Goal: Find specific page/section: Find specific page/section

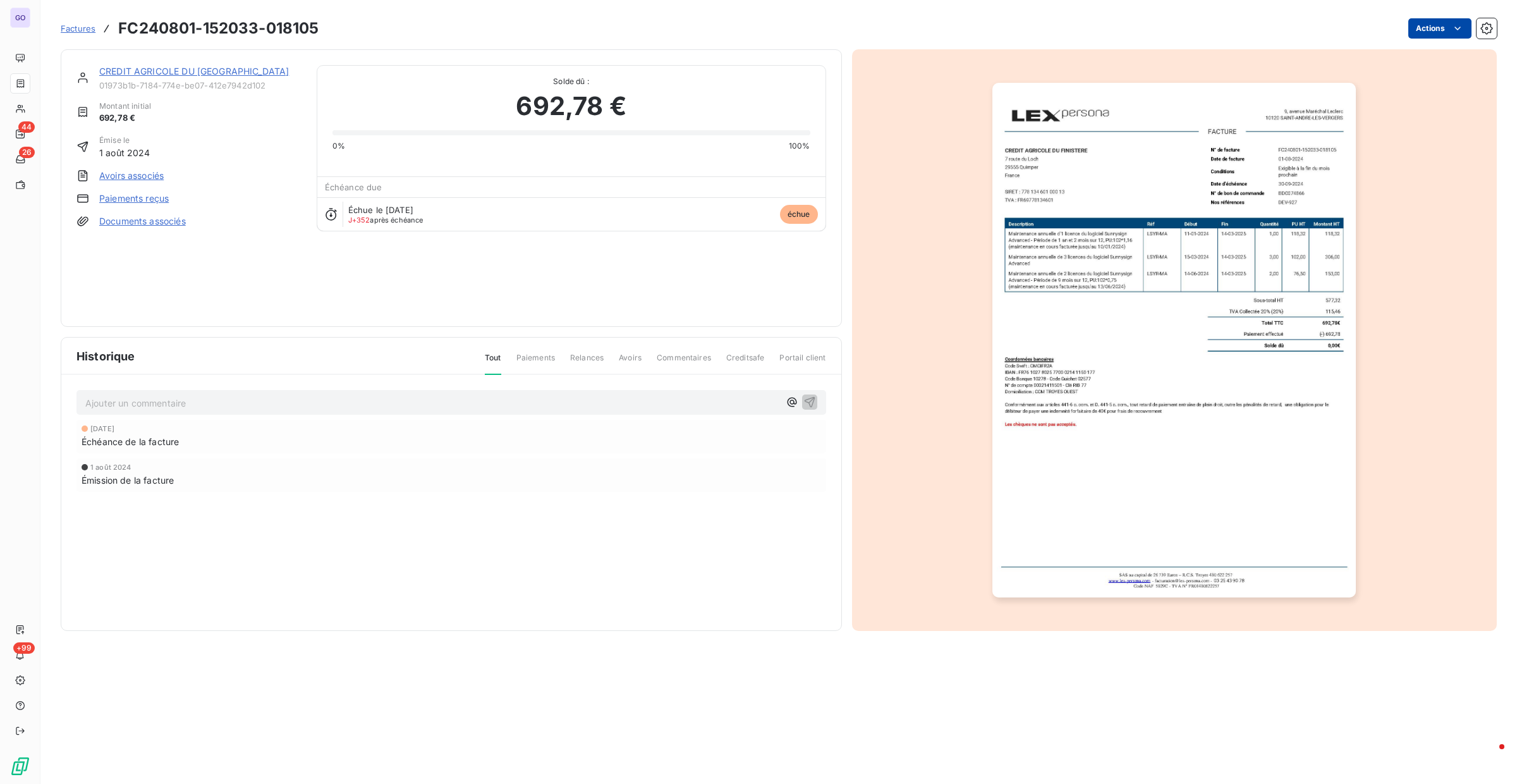
click at [1450, 24] on html "GO 44 26 +99 Factures FC240801-152033-018105 Actions CREDIT AGRICOLE DU MAROC 0…" at bounding box center [758, 392] width 1517 height 784
click at [1442, 31] on html "GO 44 26 +99 Factures FC240801-152033-018105 Actions CREDIT AGRICOLE DU MAROC 0…" at bounding box center [758, 392] width 1517 height 784
click at [1484, 31] on icon "button" at bounding box center [1486, 27] width 12 height 12
click at [388, 140] on div "0% 100%" at bounding box center [571, 146] width 478 height 11
click at [1455, 17] on div "Factures FC240801-152033-018105 Actions" at bounding box center [778, 28] width 1437 height 27
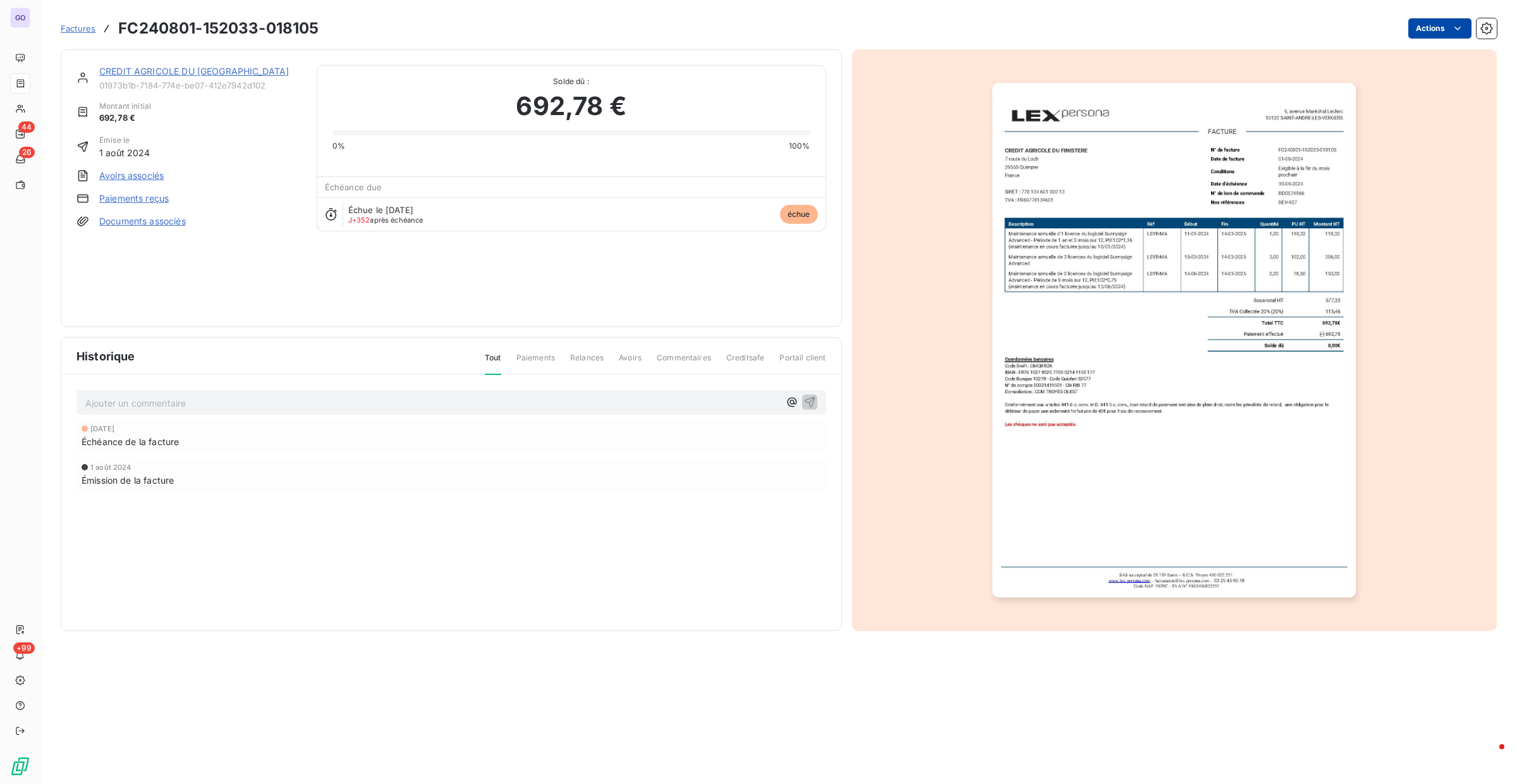
click at [1447, 26] on html "GO 44 26 +99 Factures FC240801-152033-018105 Actions CREDIT AGRICOLE DU MAROC 0…" at bounding box center [758, 392] width 1517 height 784
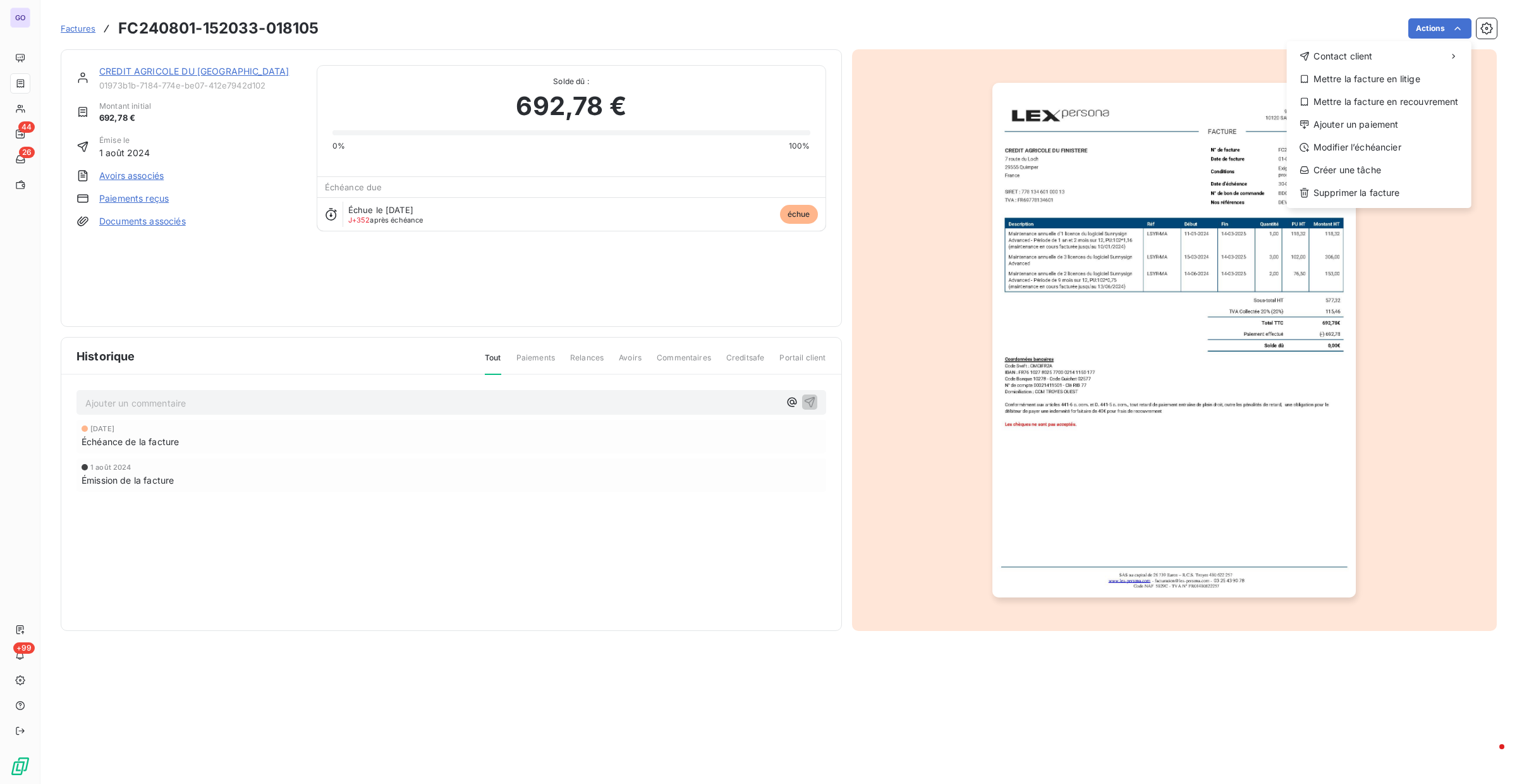
click at [122, 50] on html "GO 44 26 +99 Factures FC240801-152033-018105 Actions Contact client Mettre la f…" at bounding box center [758, 392] width 1517 height 784
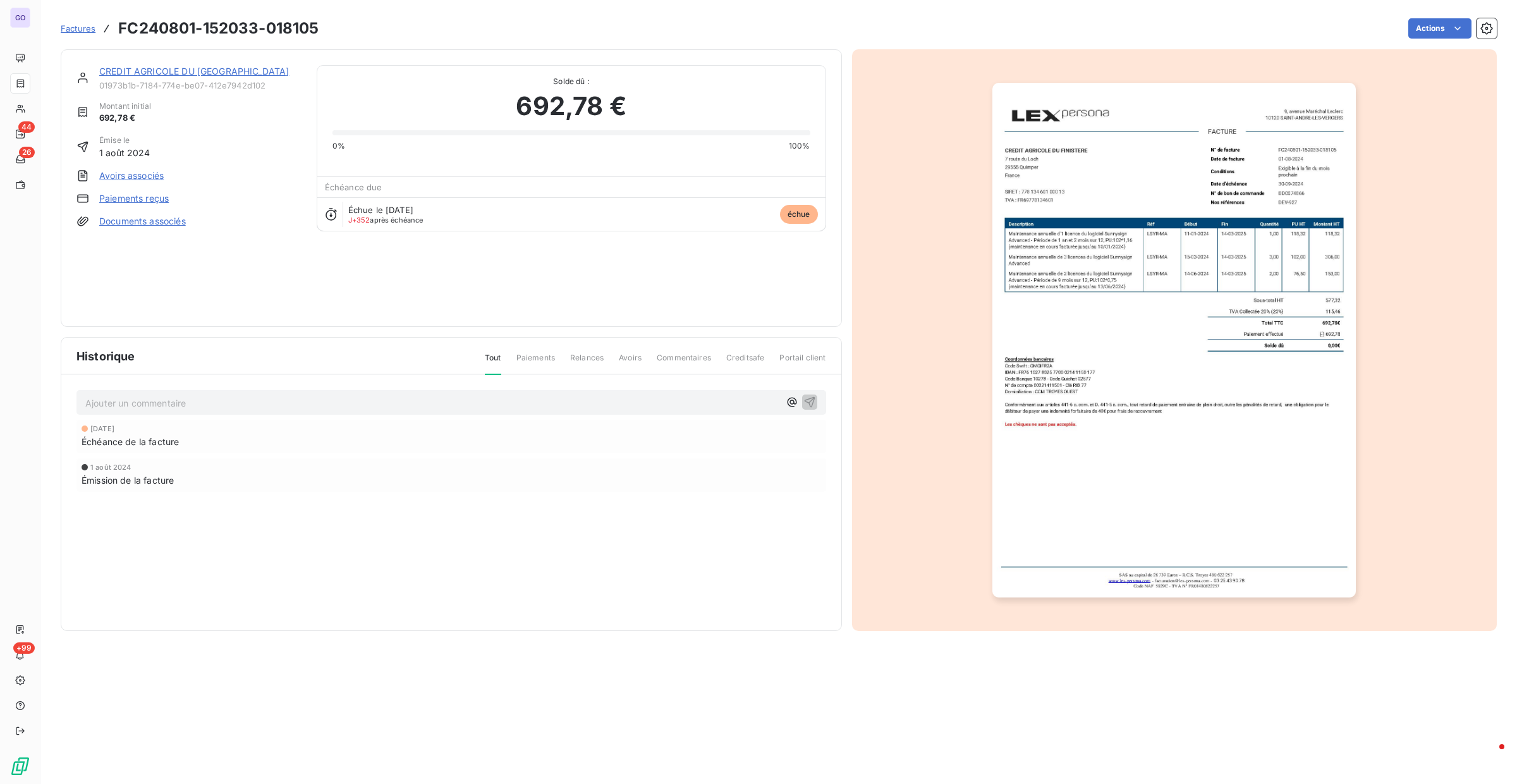
click at [163, 86] on span "01973b1b-7184-774e-be07-412e7942d102" at bounding box center [201, 85] width 203 height 10
click at [354, 87] on div "692,78 €" at bounding box center [571, 106] width 478 height 38
click at [530, 362] on span "Paiements" at bounding box center [535, 363] width 39 height 22
click at [542, 358] on span "Paiements" at bounding box center [535, 363] width 39 height 22
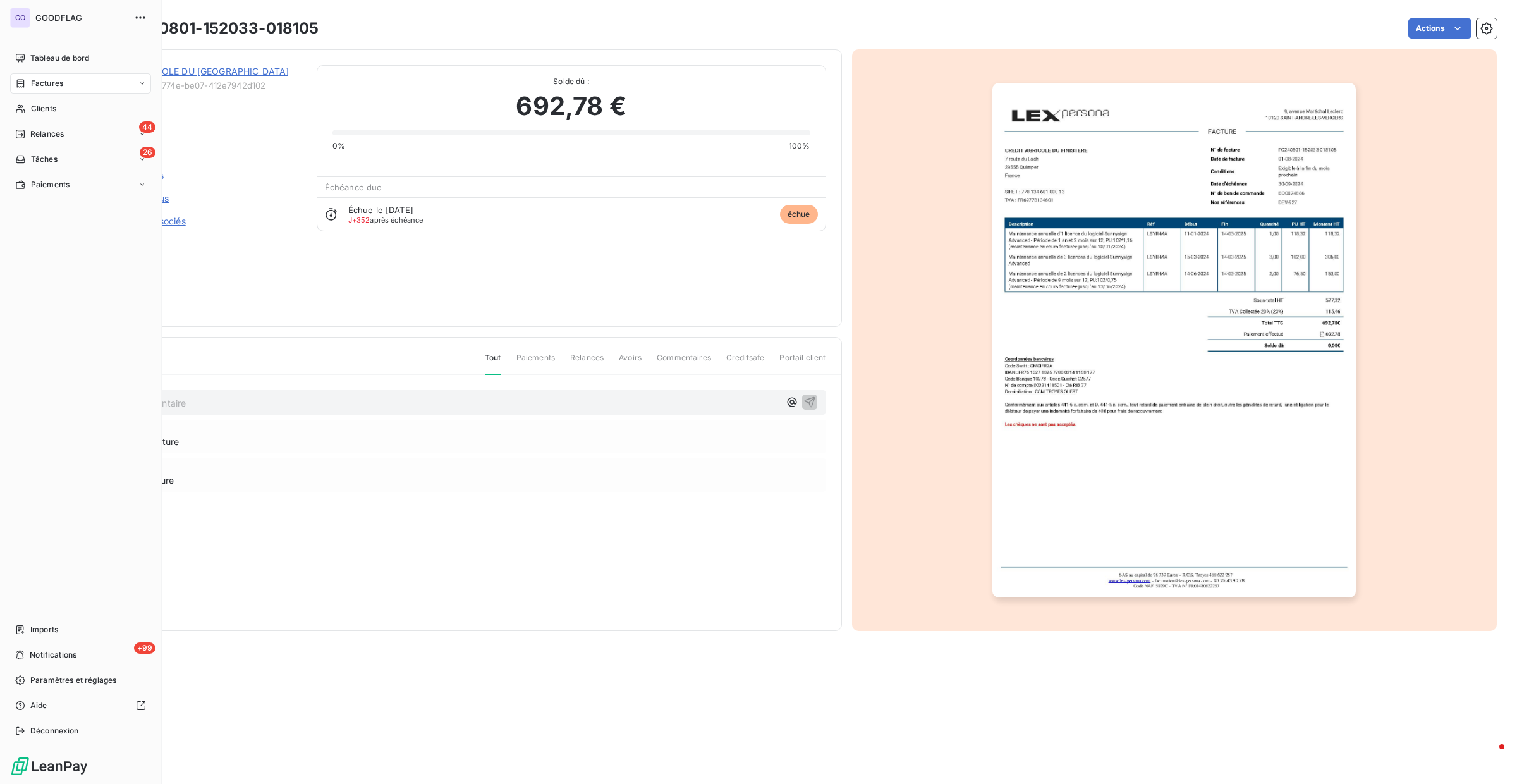
click at [15, 81] on icon at bounding box center [20, 83] width 10 height 10
click at [55, 110] on span "Factures" at bounding box center [46, 109] width 32 height 11
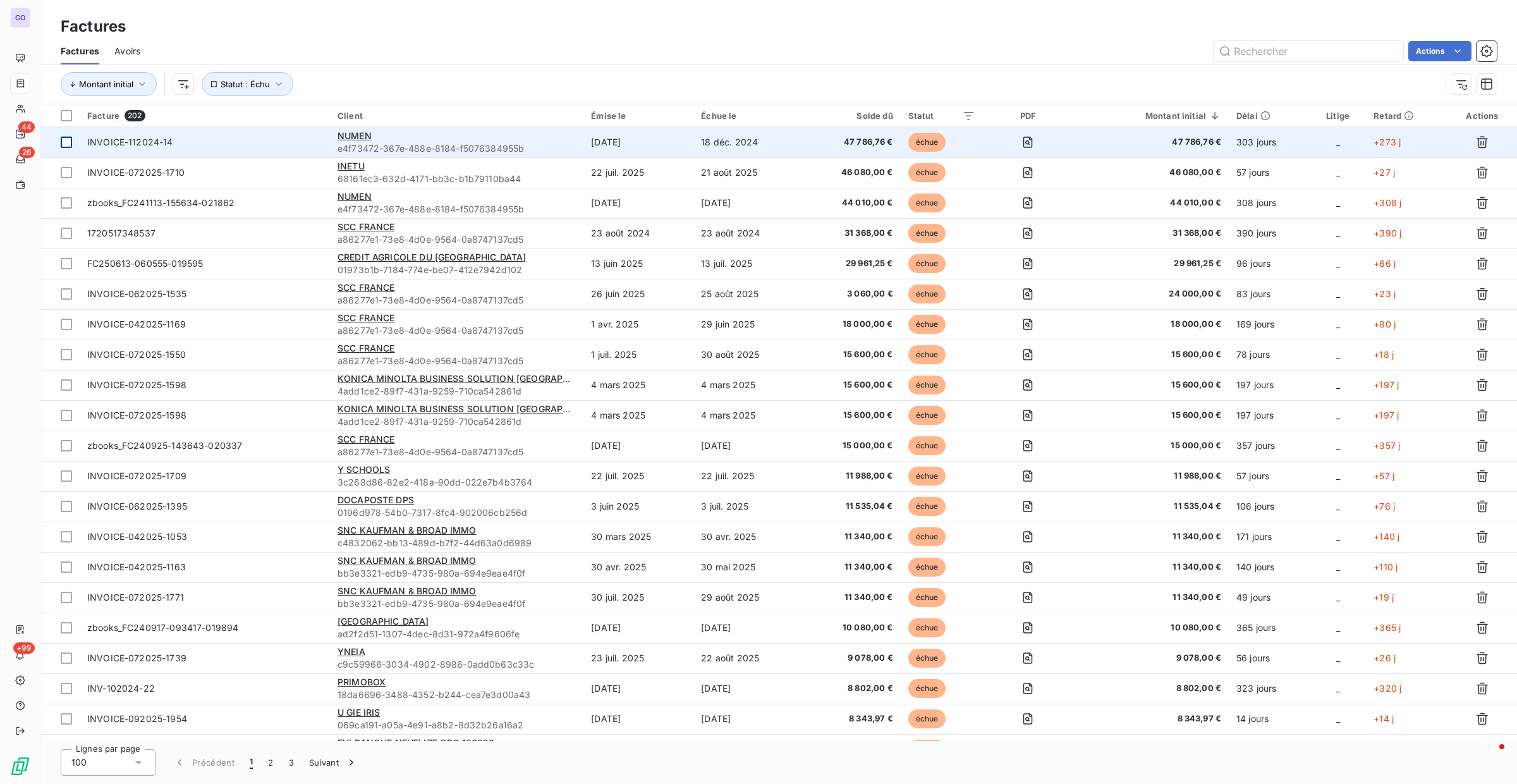
click at [63, 137] on div at bounding box center [66, 142] width 11 height 11
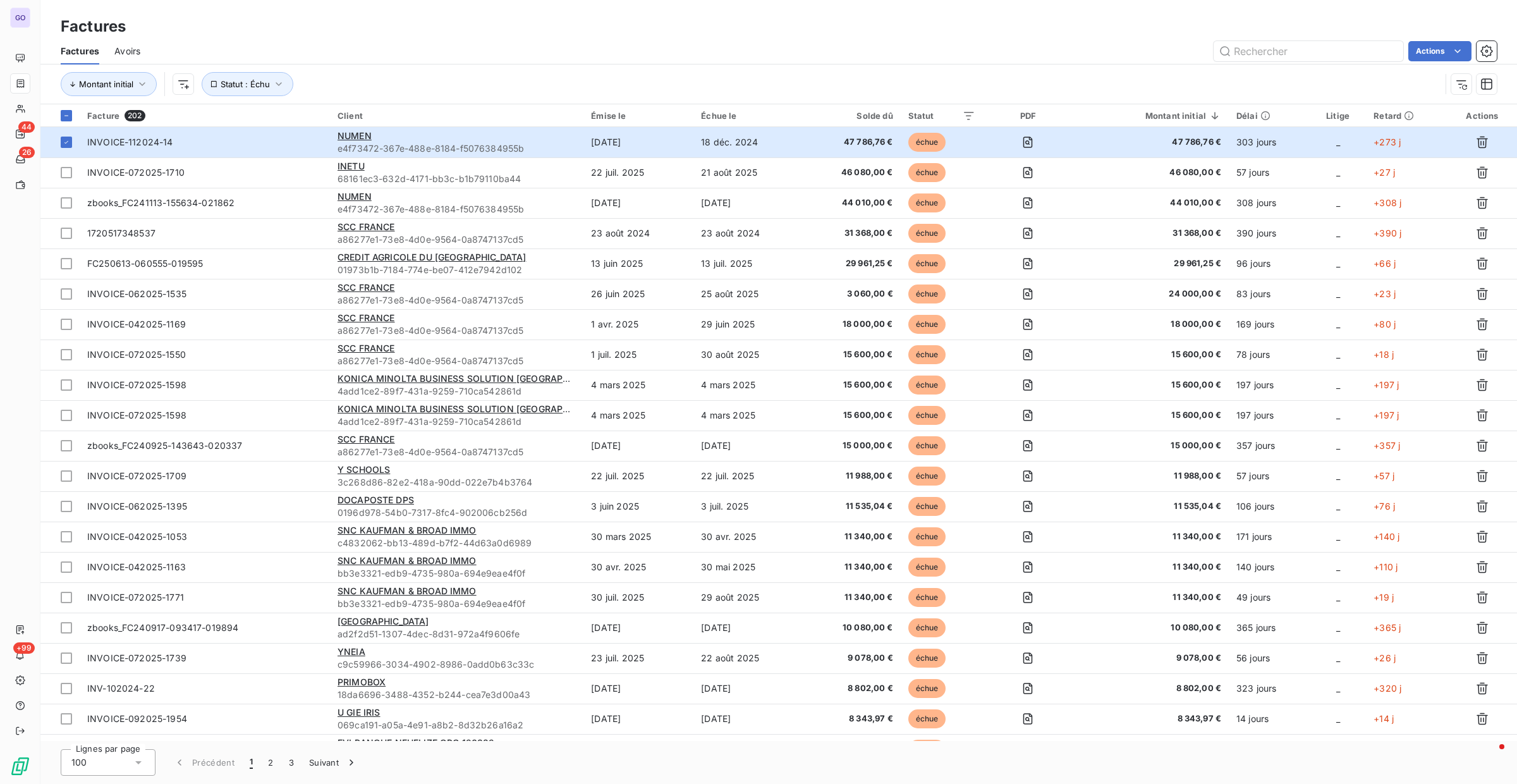
click at [1413, 61] on div "Factures Avoirs Actions" at bounding box center [778, 51] width 1476 height 27
click at [1418, 56] on html "GO 44 26 +99 Factures Factures Avoirs Actions Montant initial Statut : Échu Fac…" at bounding box center [758, 392] width 1517 height 784
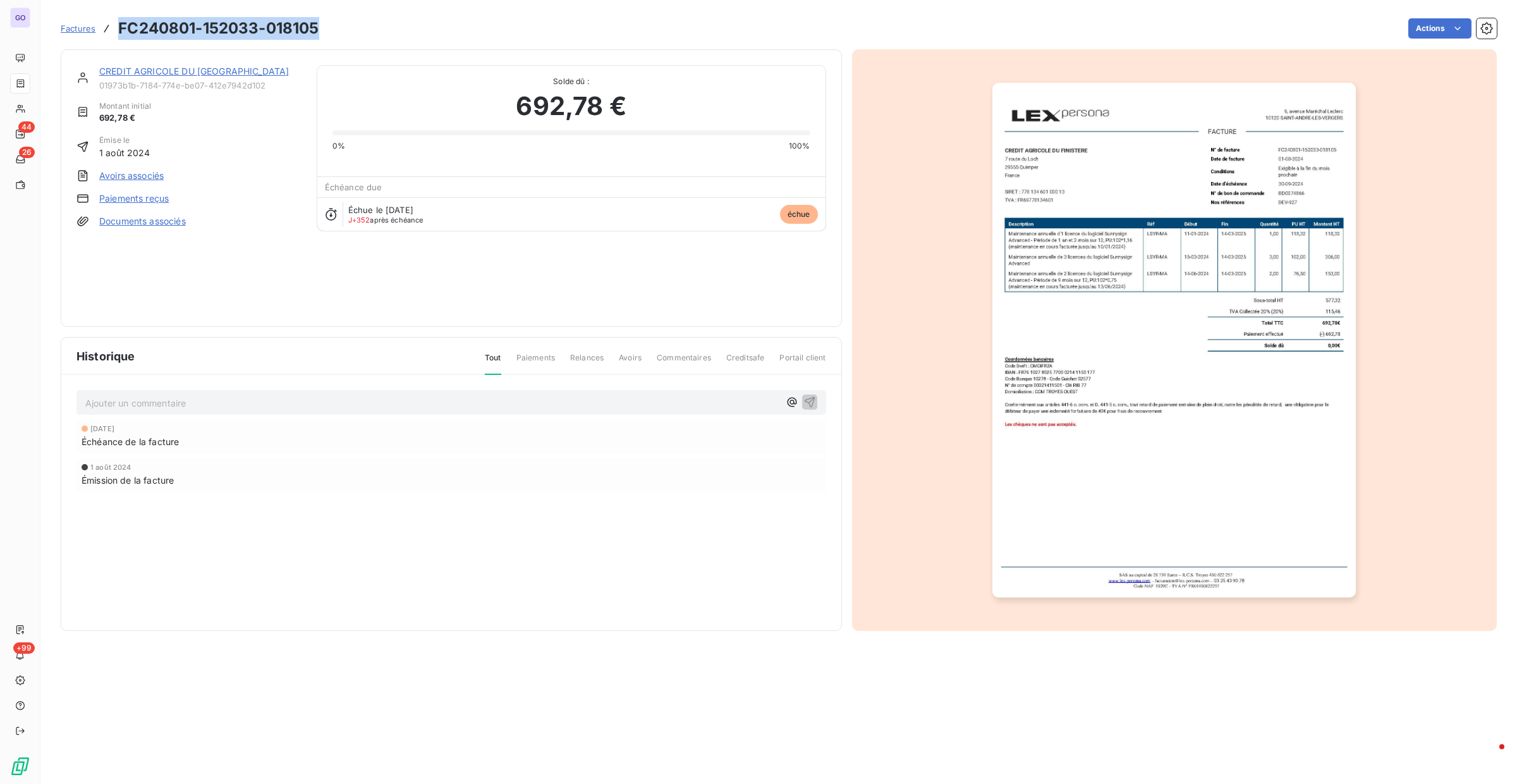
drag, startPoint x: 313, startPoint y: 35, endPoint x: 117, endPoint y: 29, distance: 196.1
click at [117, 29] on div "Factures FC240801-152033-018105 Actions" at bounding box center [778, 28] width 1437 height 27
copy h3 "FC240801-152033-018105"
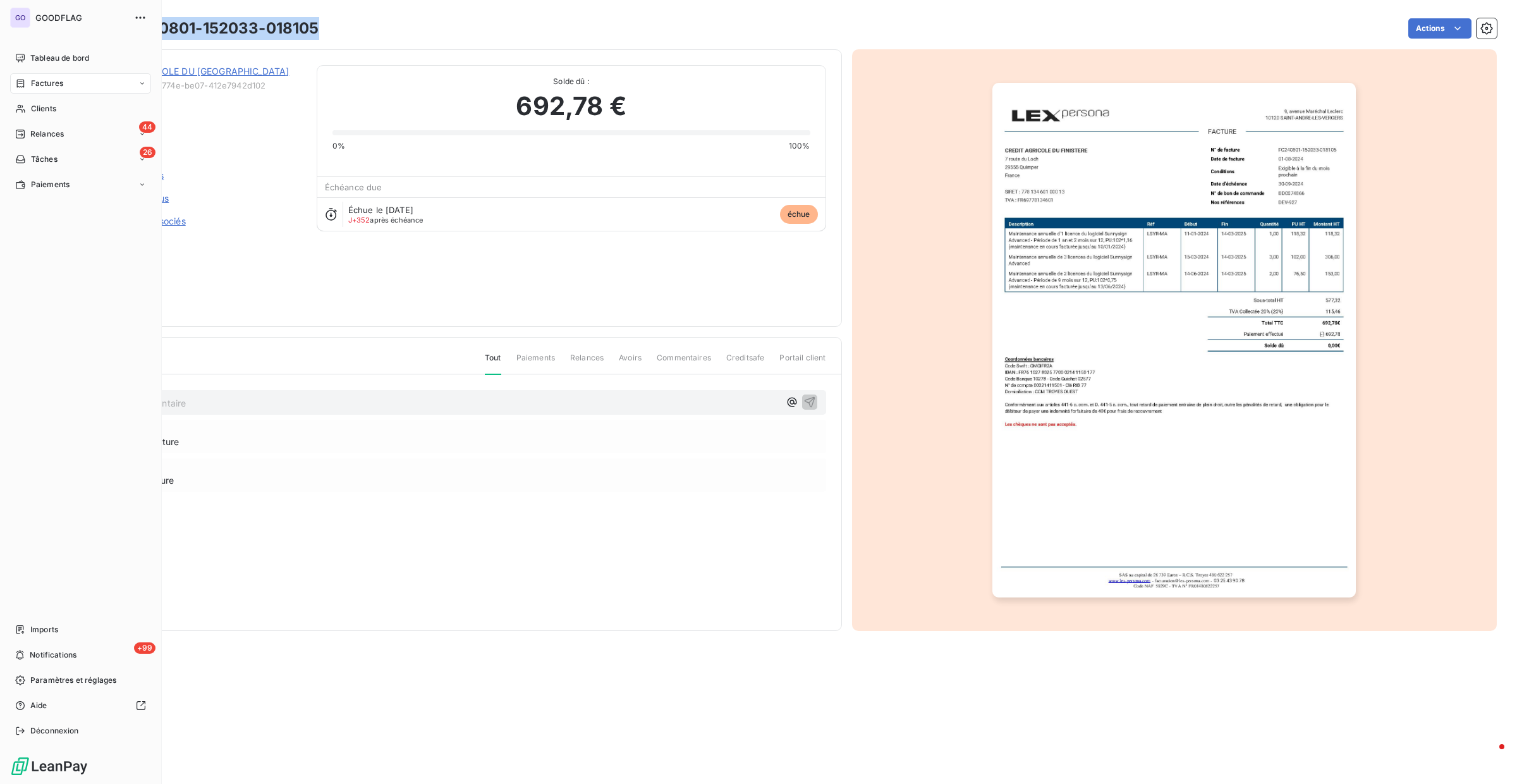
click at [53, 78] on span "Factures" at bounding box center [47, 83] width 32 height 11
click at [46, 113] on span "Factures" at bounding box center [46, 109] width 32 height 11
